Goal: Task Accomplishment & Management: Complete application form

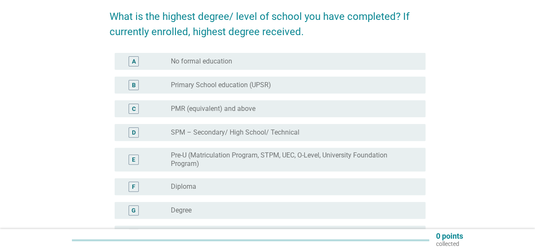
scroll to position [85, 0]
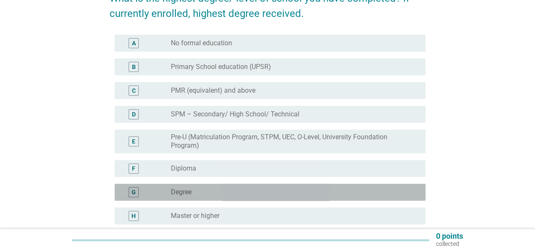
click at [194, 191] on div "radio_button_unchecked Degree" at bounding box center [291, 192] width 241 height 8
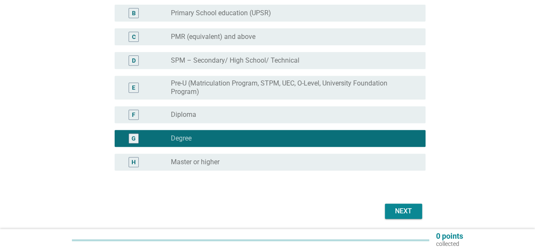
scroll to position [168, 0]
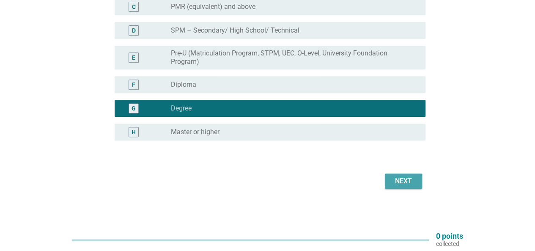
click at [394, 175] on button "Next" at bounding box center [403, 181] width 37 height 15
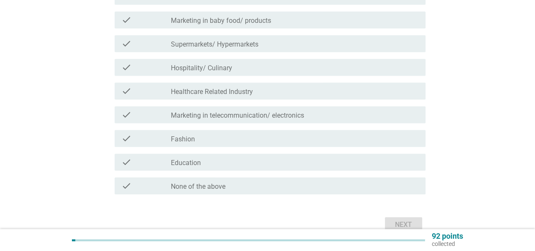
scroll to position [291, 0]
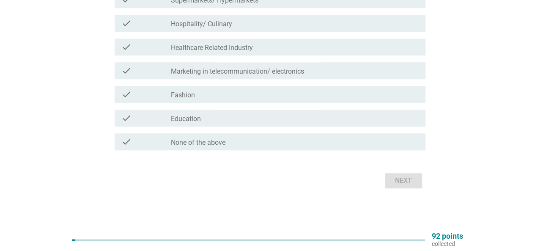
click at [201, 142] on label "None of the above" at bounding box center [198, 142] width 55 height 8
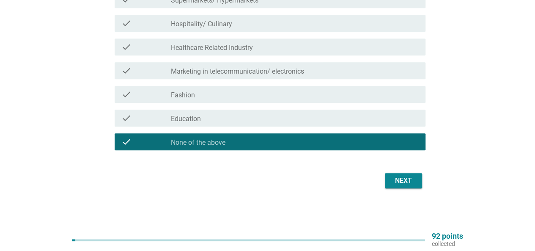
click at [408, 183] on div "Next" at bounding box center [404, 181] width 24 height 10
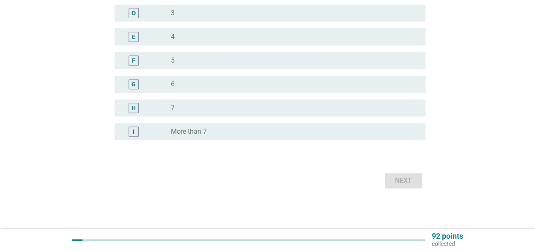
scroll to position [0, 0]
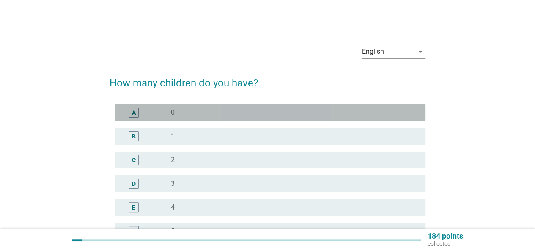
click at [213, 110] on div "radio_button_unchecked 0" at bounding box center [291, 112] width 241 height 8
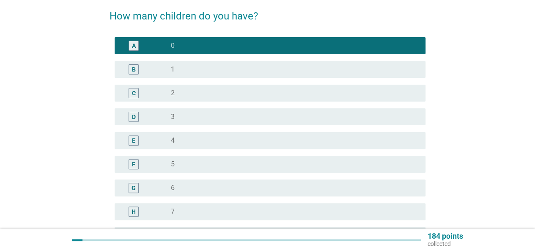
scroll to position [169, 0]
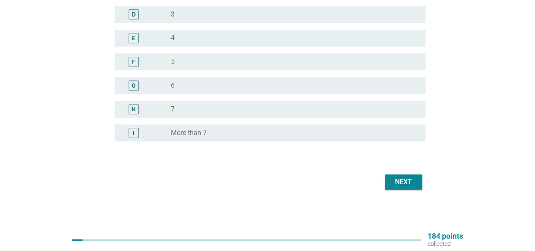
click at [425, 177] on div "Next" at bounding box center [268, 182] width 316 height 20
click at [419, 176] on button "Next" at bounding box center [403, 181] width 37 height 15
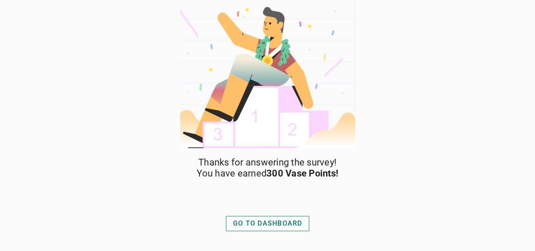
click at [267, 221] on div "GO TO DASHBOARD" at bounding box center [267, 223] width 69 height 10
